Goal: Transaction & Acquisition: Purchase product/service

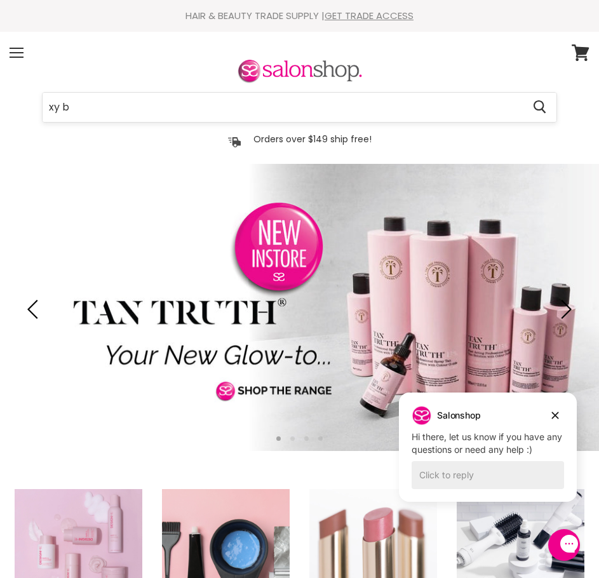
click at [130, 112] on input "xy b" at bounding box center [283, 107] width 481 height 29
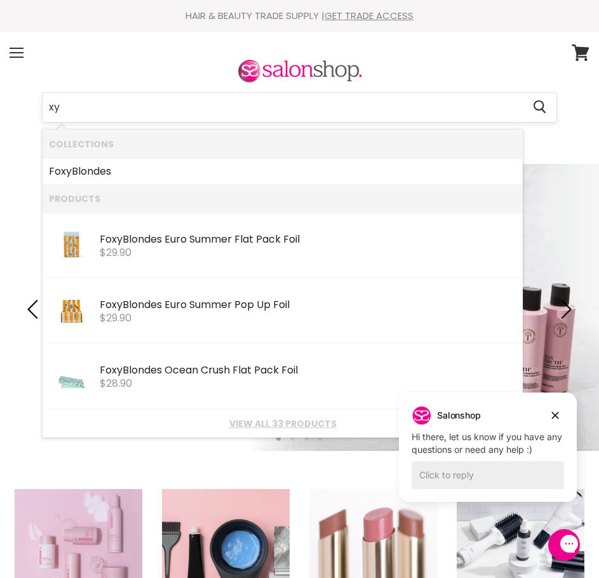
type input "x"
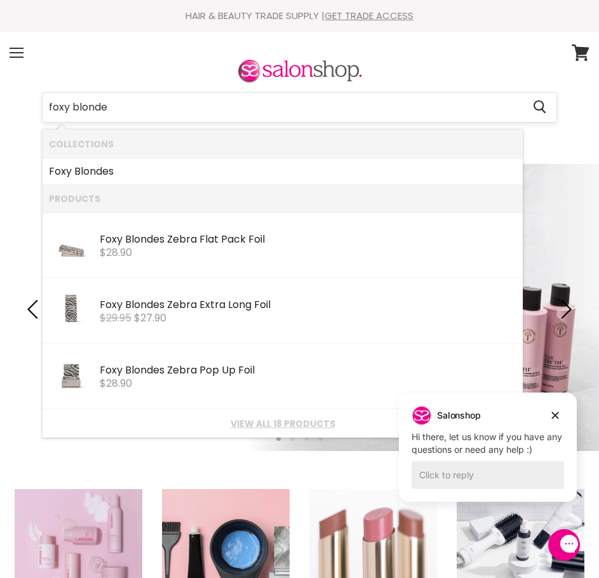
type input "foxy blondes"
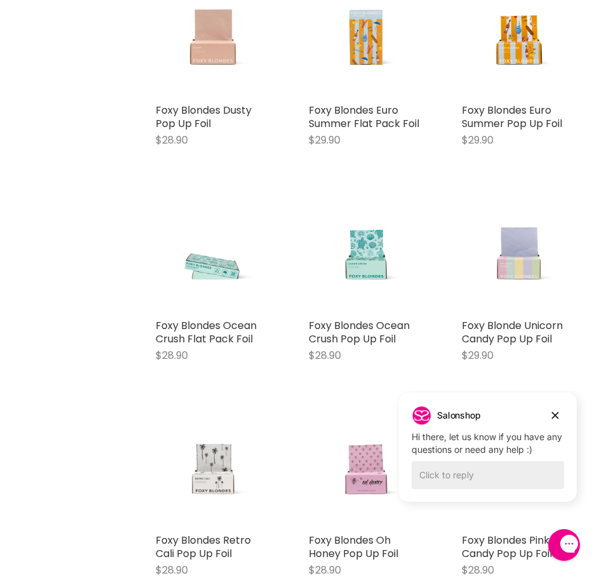
scroll to position [572, 0]
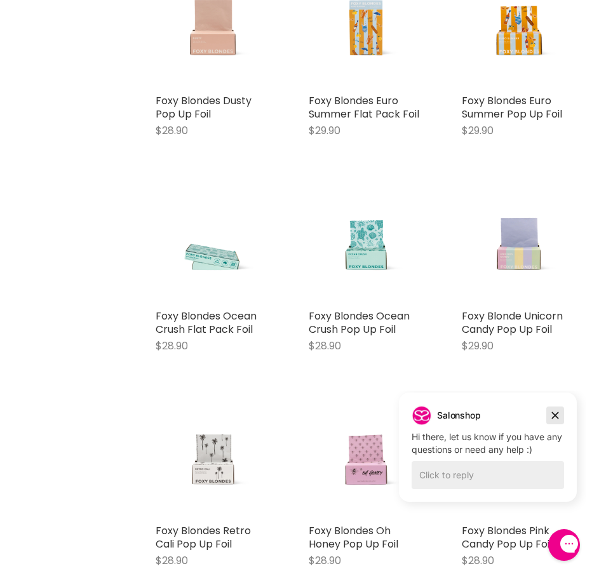
click at [554, 413] on icon "Dismiss campaign" at bounding box center [555, 416] width 7 height 7
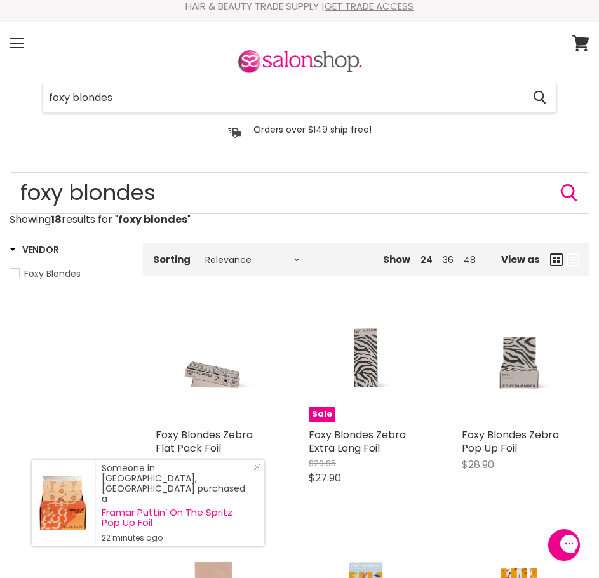
scroll to position [0, 0]
